Goal: Task Accomplishment & Management: Manage account settings

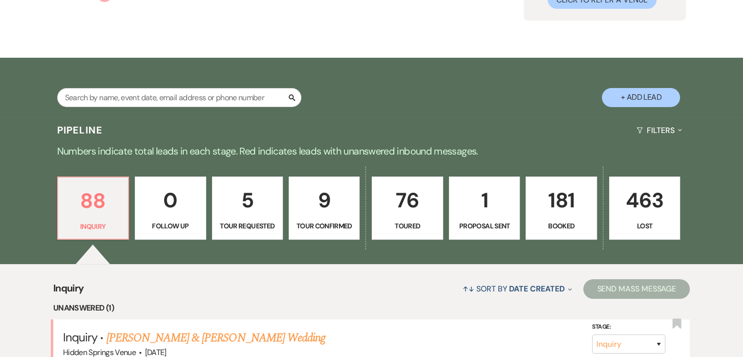
scroll to position [117, 0]
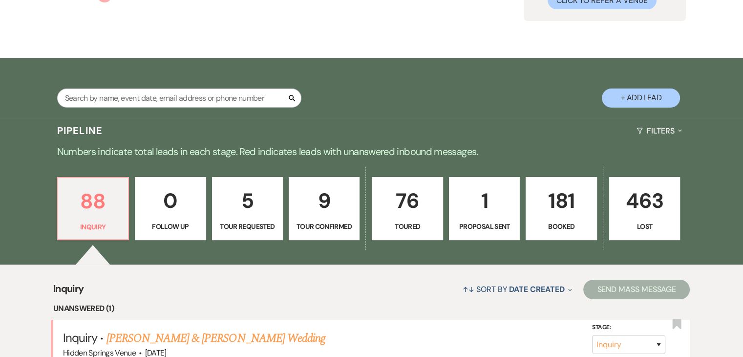
click at [414, 214] on p "76" at bounding box center [407, 200] width 58 height 33
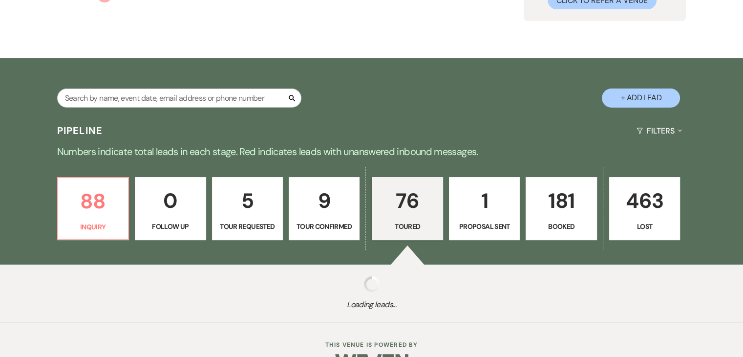
select select "5"
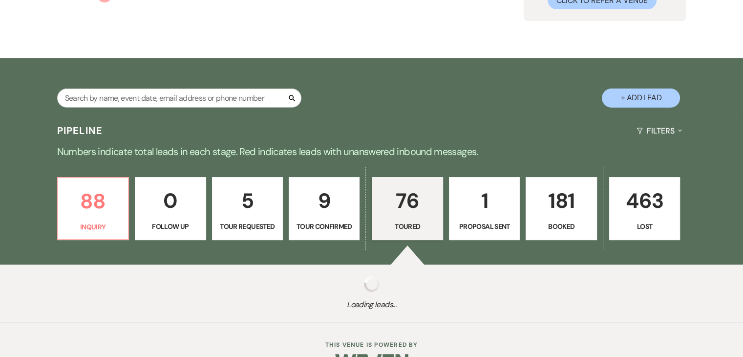
select select "5"
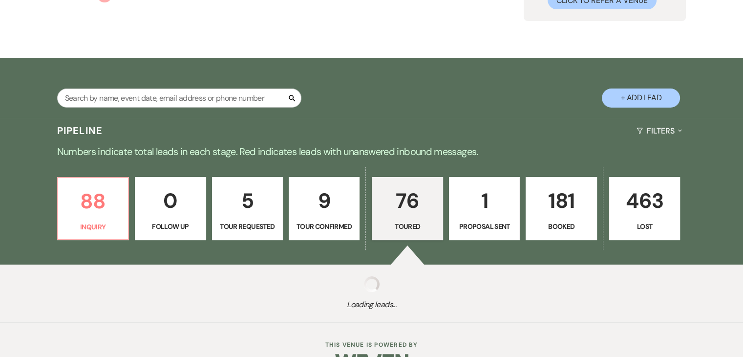
select select "5"
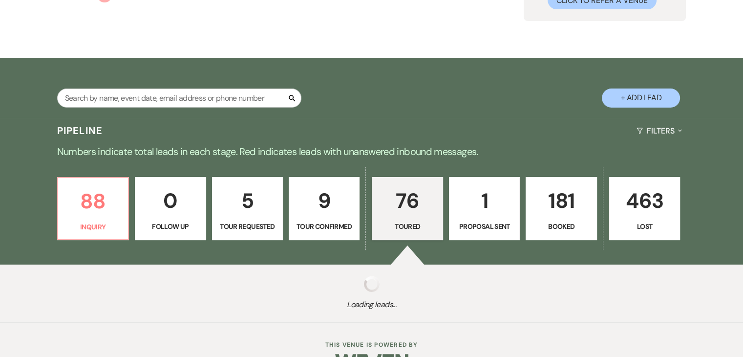
select select "5"
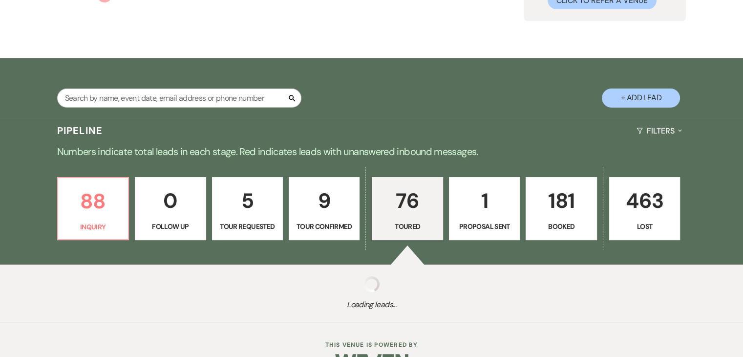
select select "5"
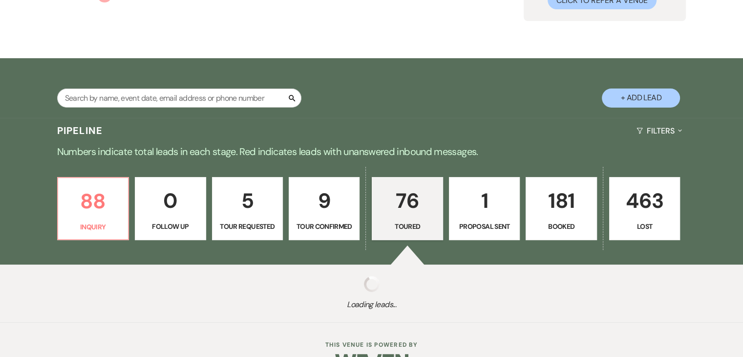
select select "5"
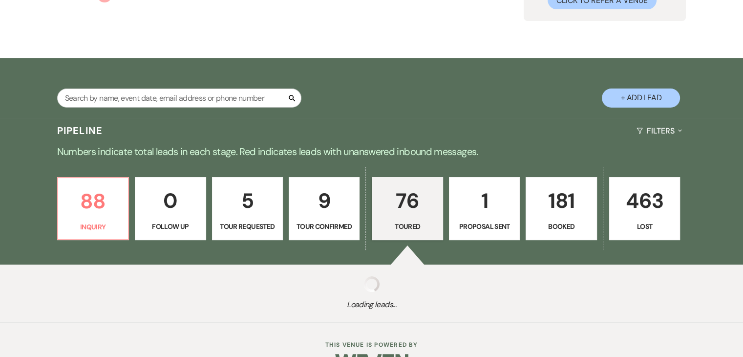
select select "5"
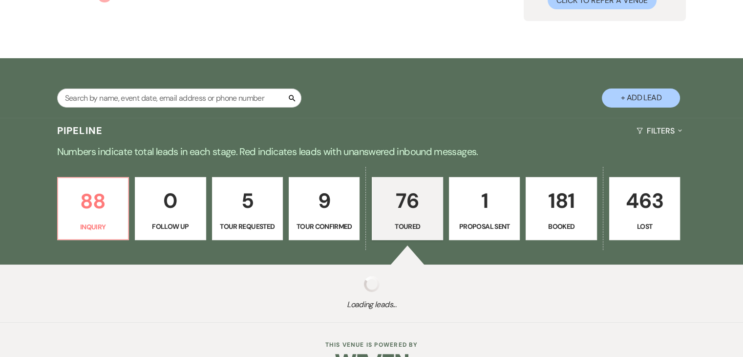
select select "5"
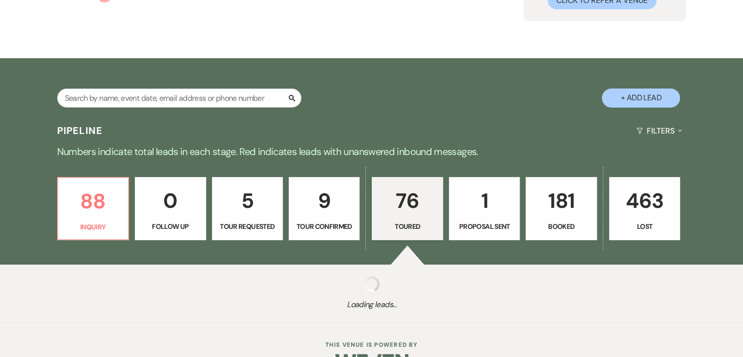
select select "5"
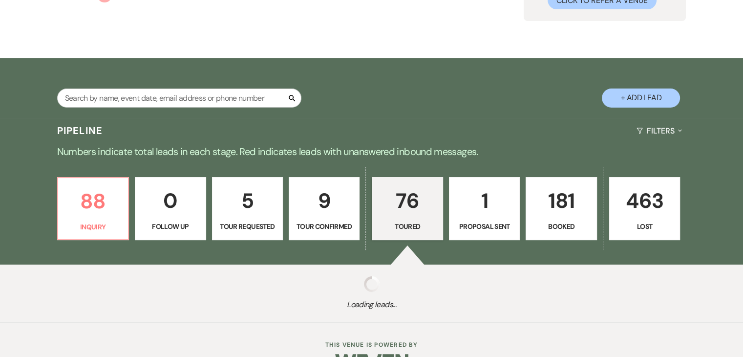
select select "5"
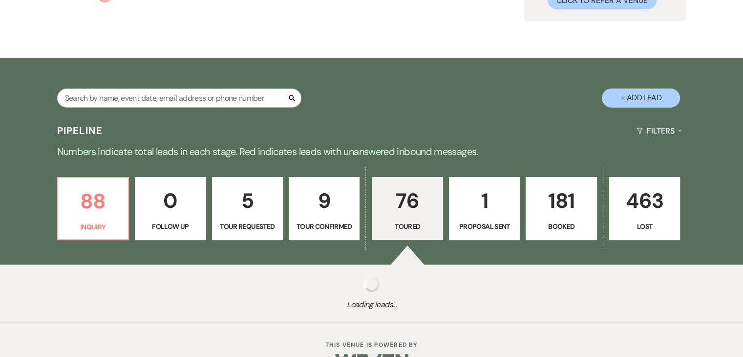
select select "5"
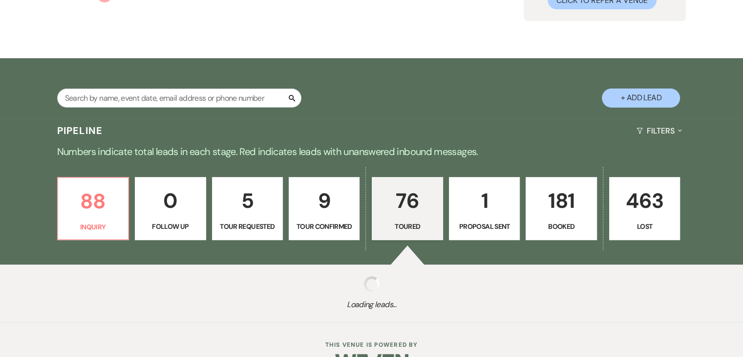
select select "5"
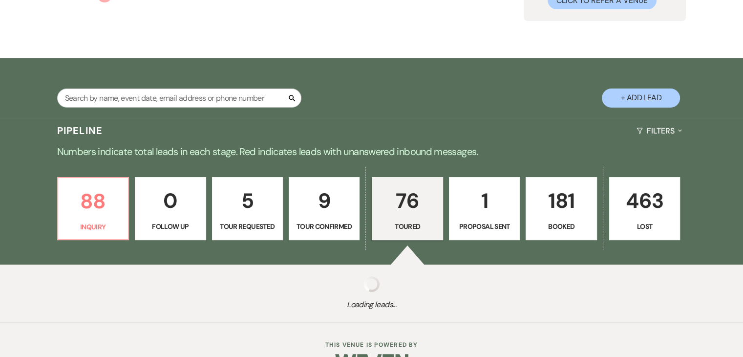
select select "5"
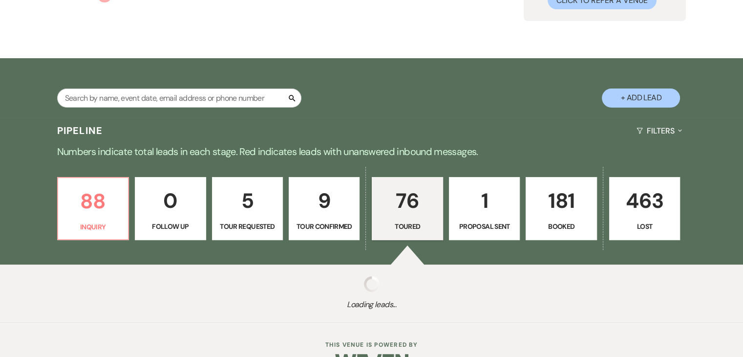
select select "5"
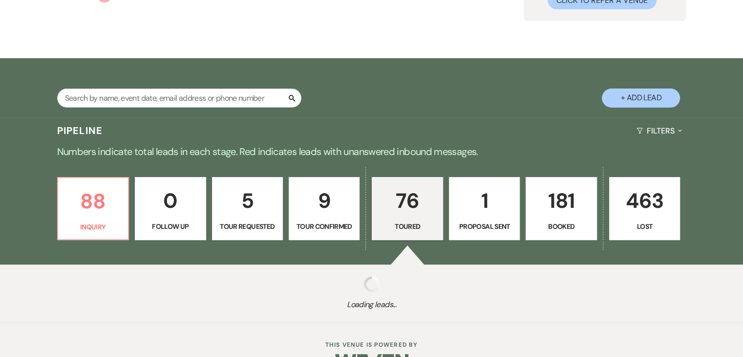
select select "5"
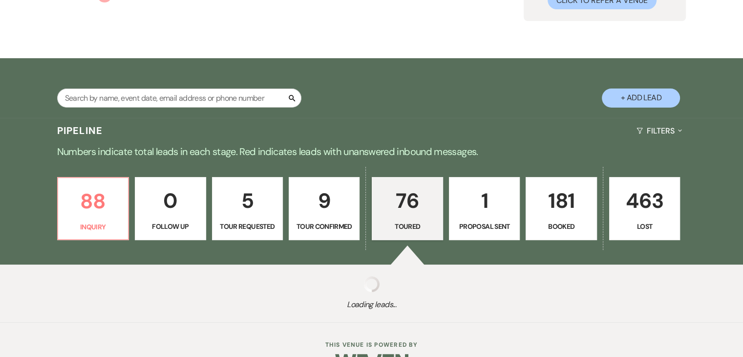
select select "5"
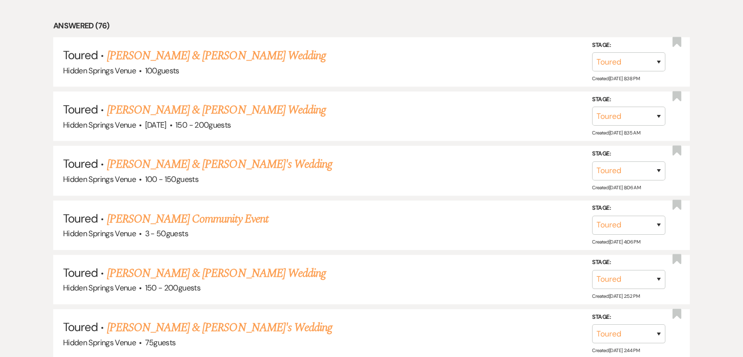
scroll to position [449, 0]
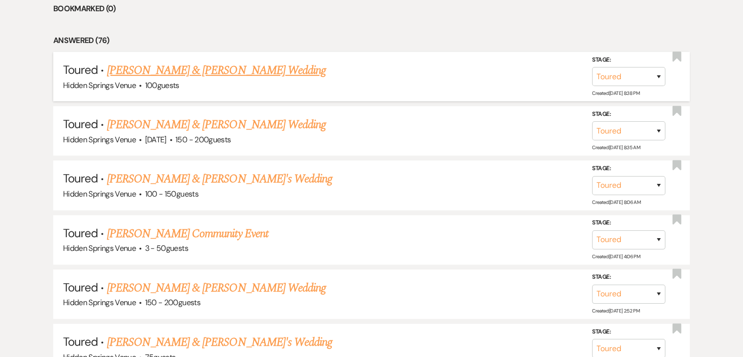
click at [230, 65] on link "[PERSON_NAME] & [PERSON_NAME] Wedding" at bounding box center [216, 71] width 219 height 18
select select "5"
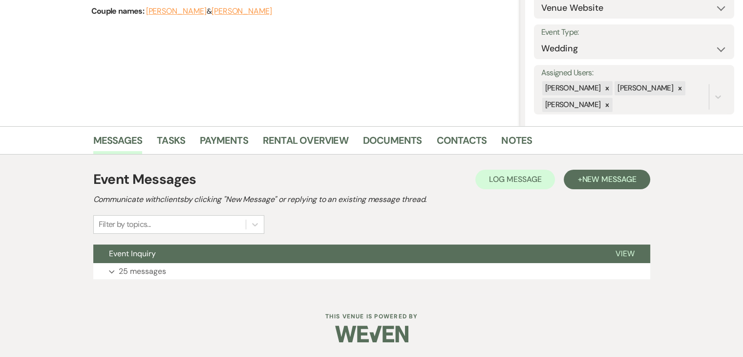
scroll to position [117, 0]
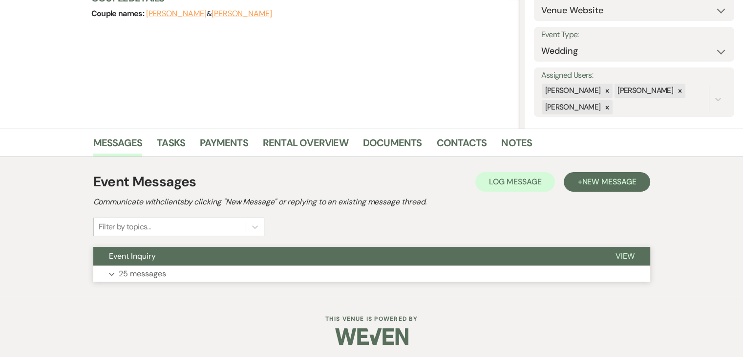
click at [301, 269] on button "Expand 25 messages" at bounding box center [371, 273] width 557 height 17
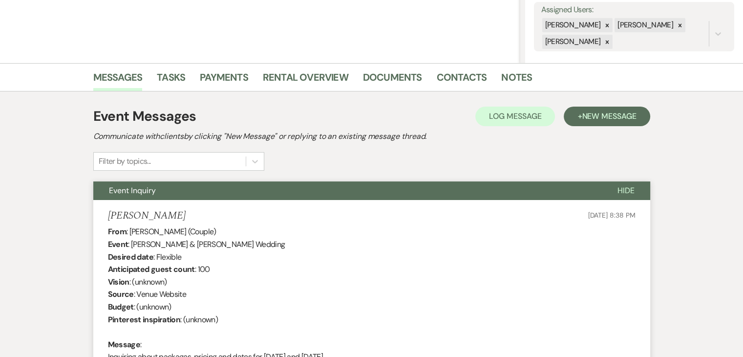
scroll to position [0, 0]
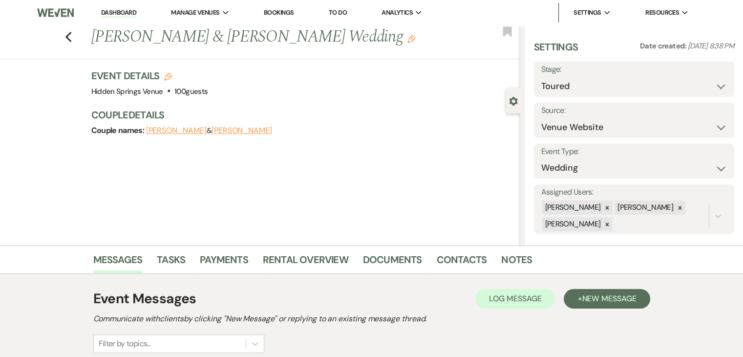
click at [111, 11] on link "Dashboard" at bounding box center [118, 12] width 35 height 9
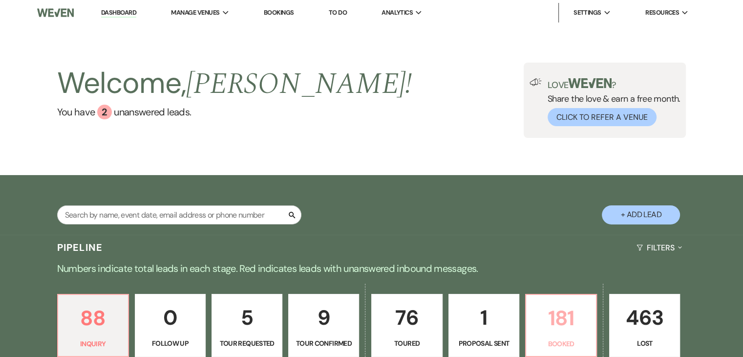
click at [590, 339] on link "181 Booked" at bounding box center [561, 326] width 72 height 64
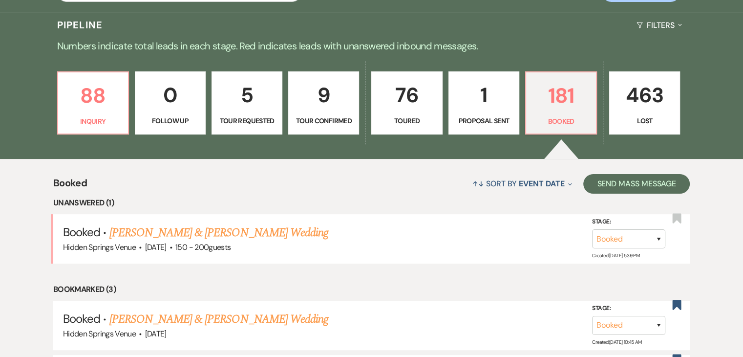
scroll to position [227, 0]
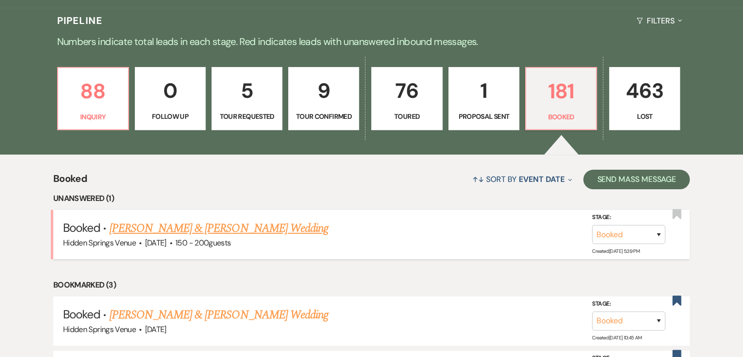
click at [252, 231] on link "[PERSON_NAME] & [PERSON_NAME] Wedding" at bounding box center [218, 228] width 219 height 18
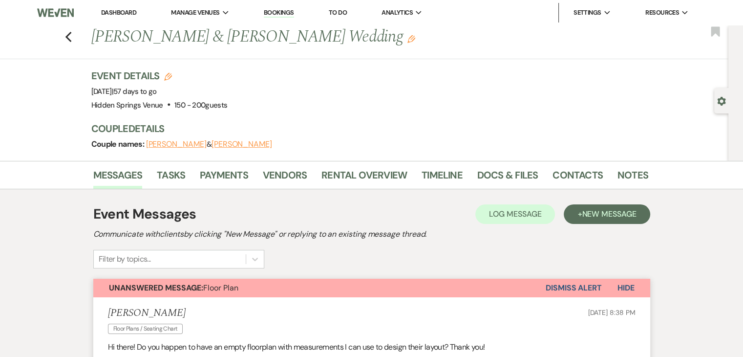
click at [122, 11] on link "Dashboard" at bounding box center [118, 12] width 35 height 8
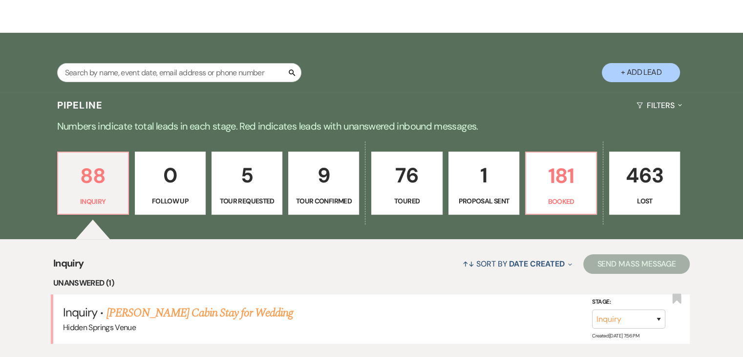
scroll to position [143, 0]
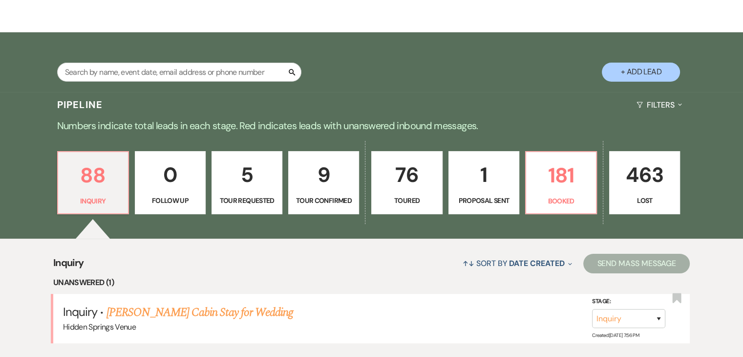
click at [409, 182] on p "76" at bounding box center [407, 174] width 58 height 33
select select "5"
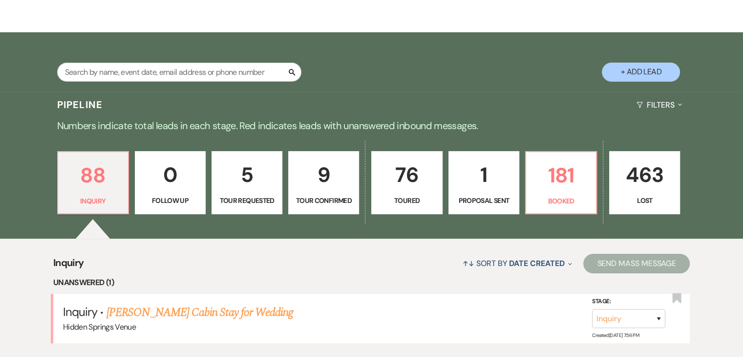
select select "5"
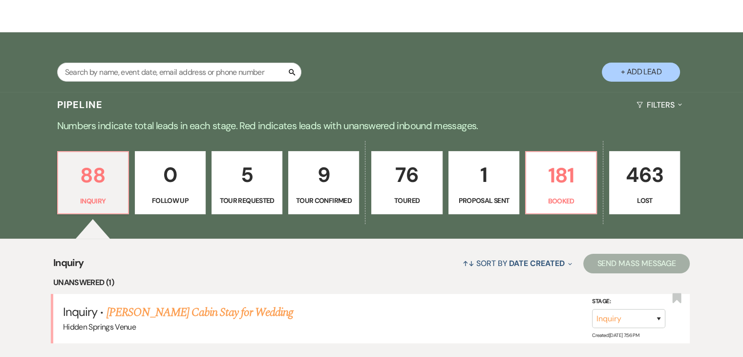
select select "5"
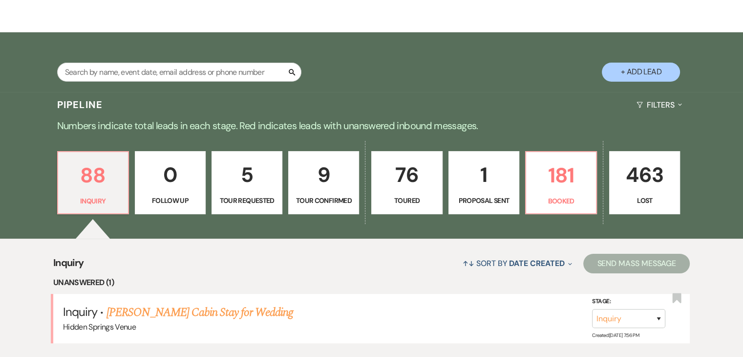
select select "5"
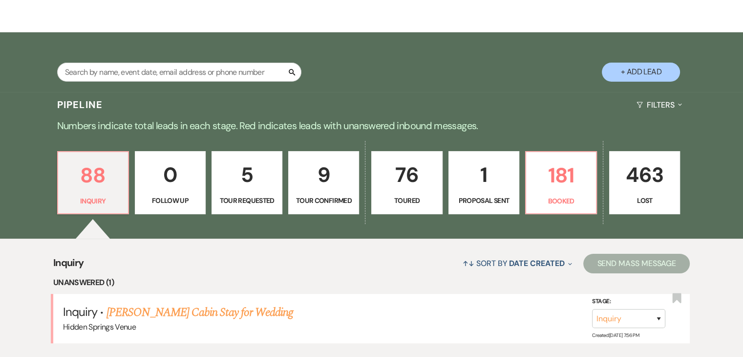
select select "5"
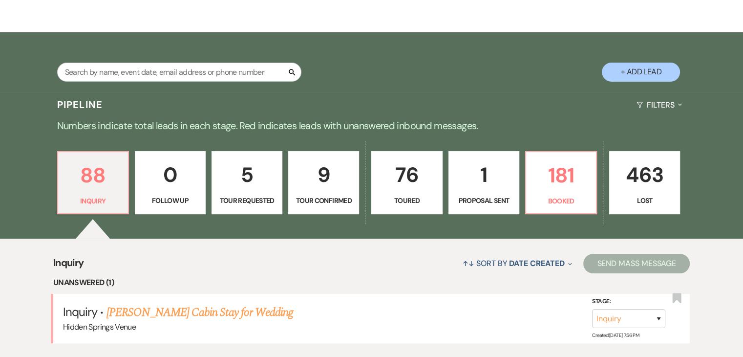
select select "5"
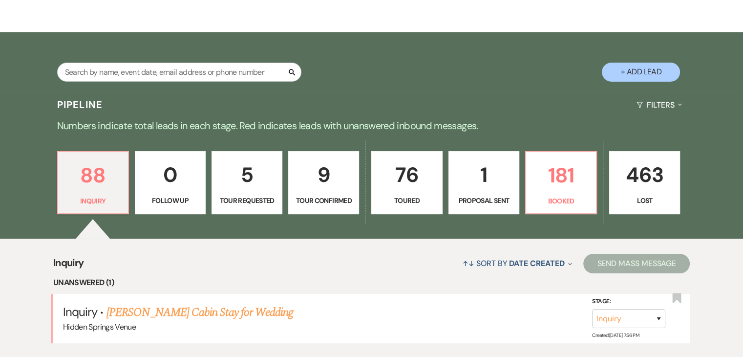
select select "5"
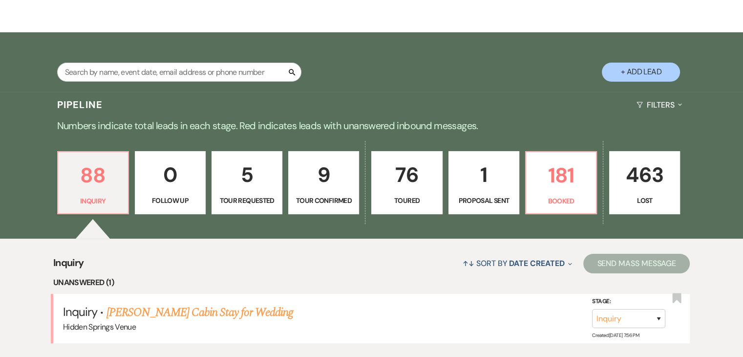
select select "5"
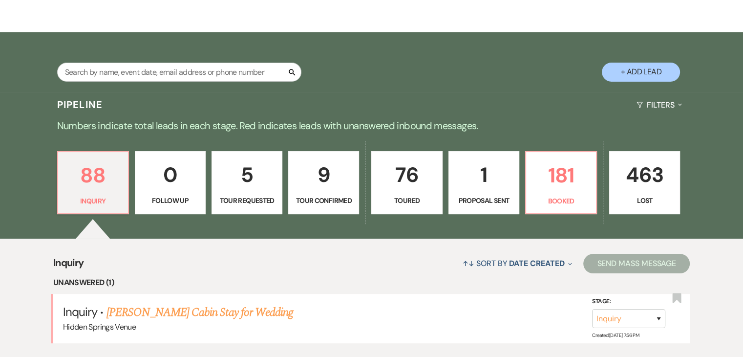
select select "5"
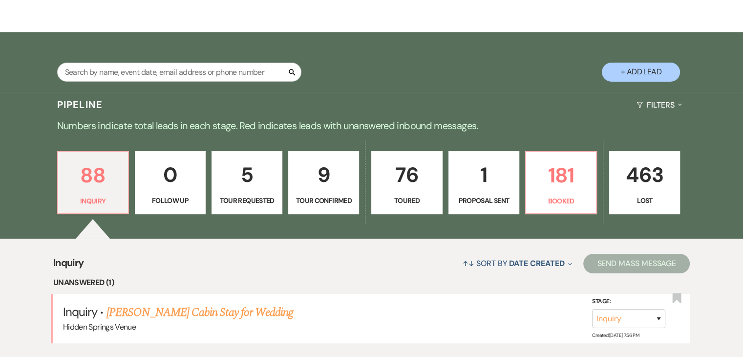
select select "5"
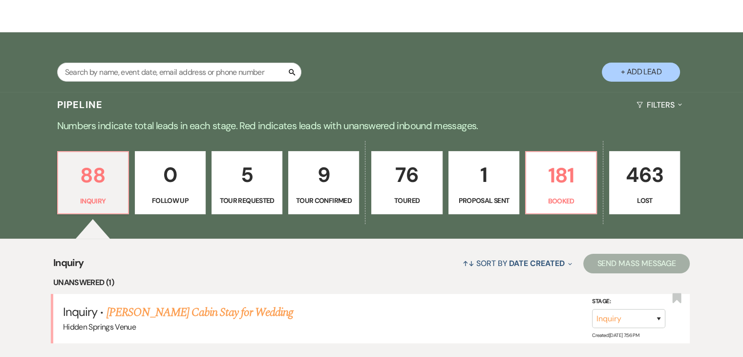
select select "5"
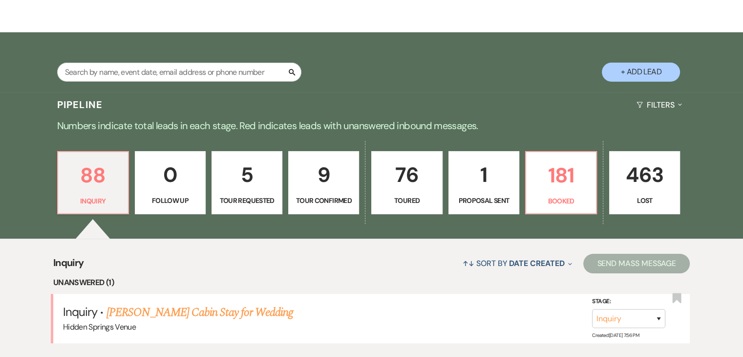
select select "5"
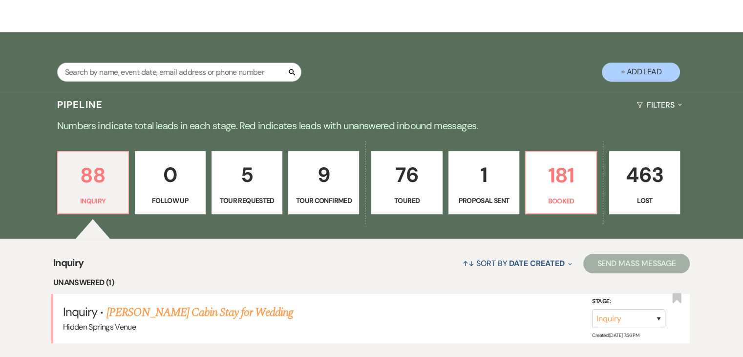
select select "5"
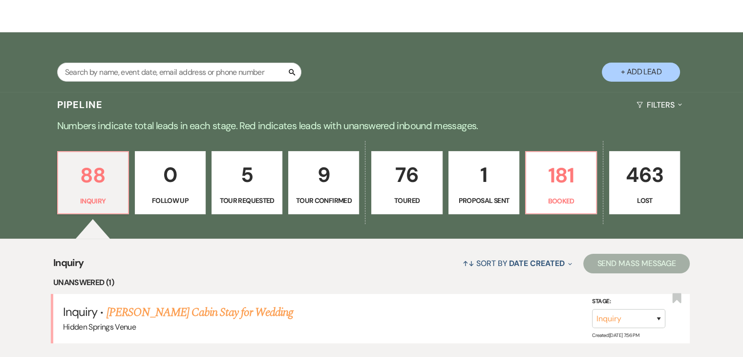
select select "5"
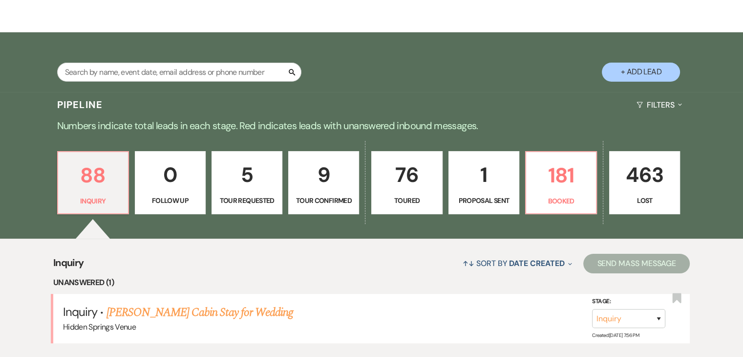
select select "5"
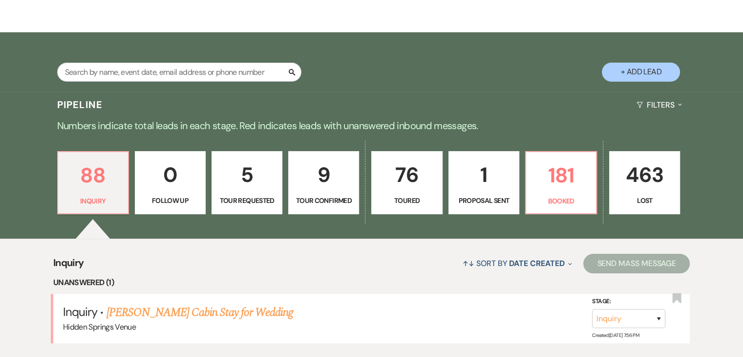
select select "5"
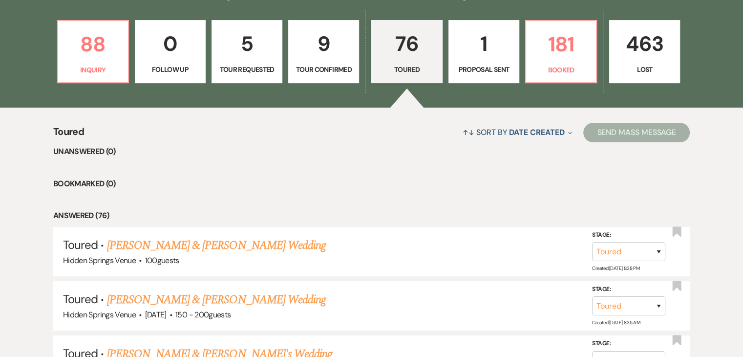
scroll to position [276, 0]
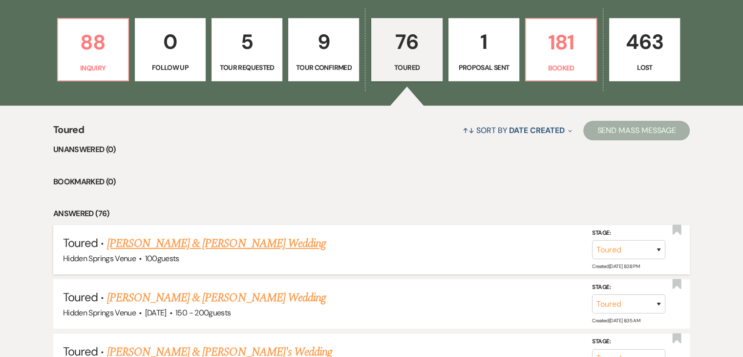
click at [231, 238] on link "[PERSON_NAME] & [PERSON_NAME] Wedding" at bounding box center [216, 244] width 219 height 18
select select "5"
